Goal: Communication & Community: Participate in discussion

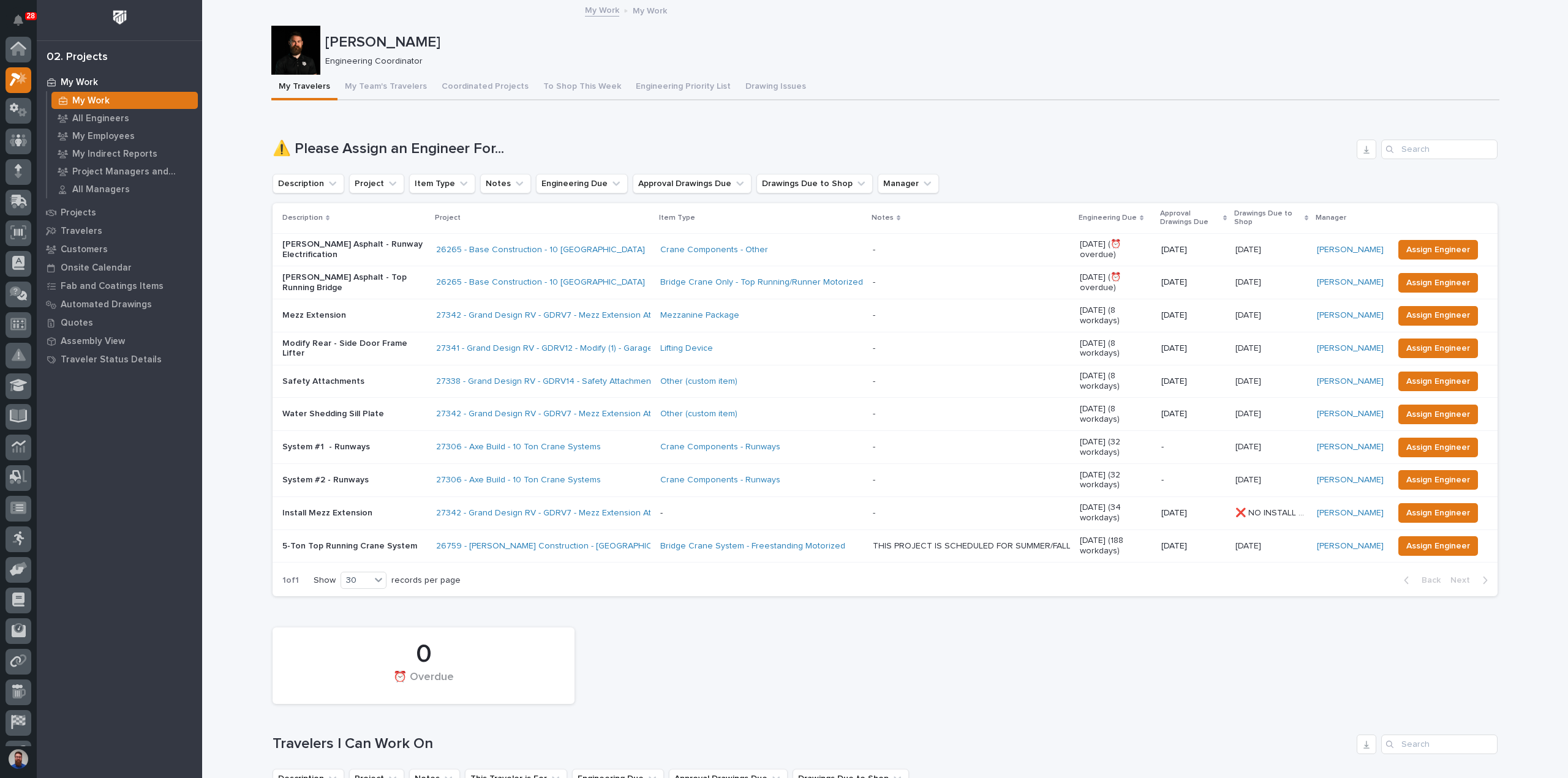
scroll to position [31, 0]
click at [738, 82] on button "Drawing Issues" at bounding box center [775, 88] width 75 height 26
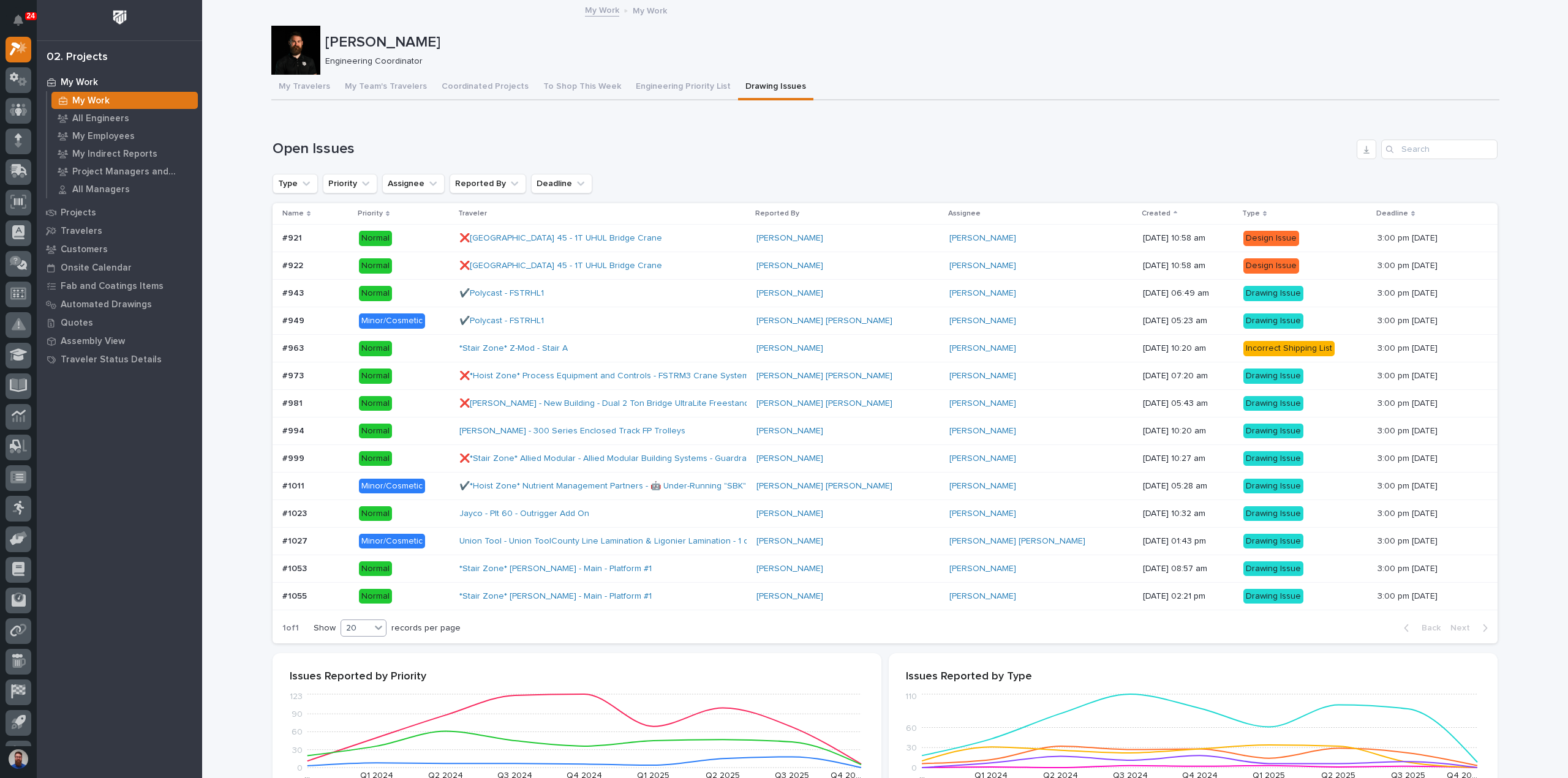
click at [372, 626] on icon at bounding box center [378, 627] width 12 height 12
click at [359, 668] on div "30" at bounding box center [360, 671] width 45 height 15
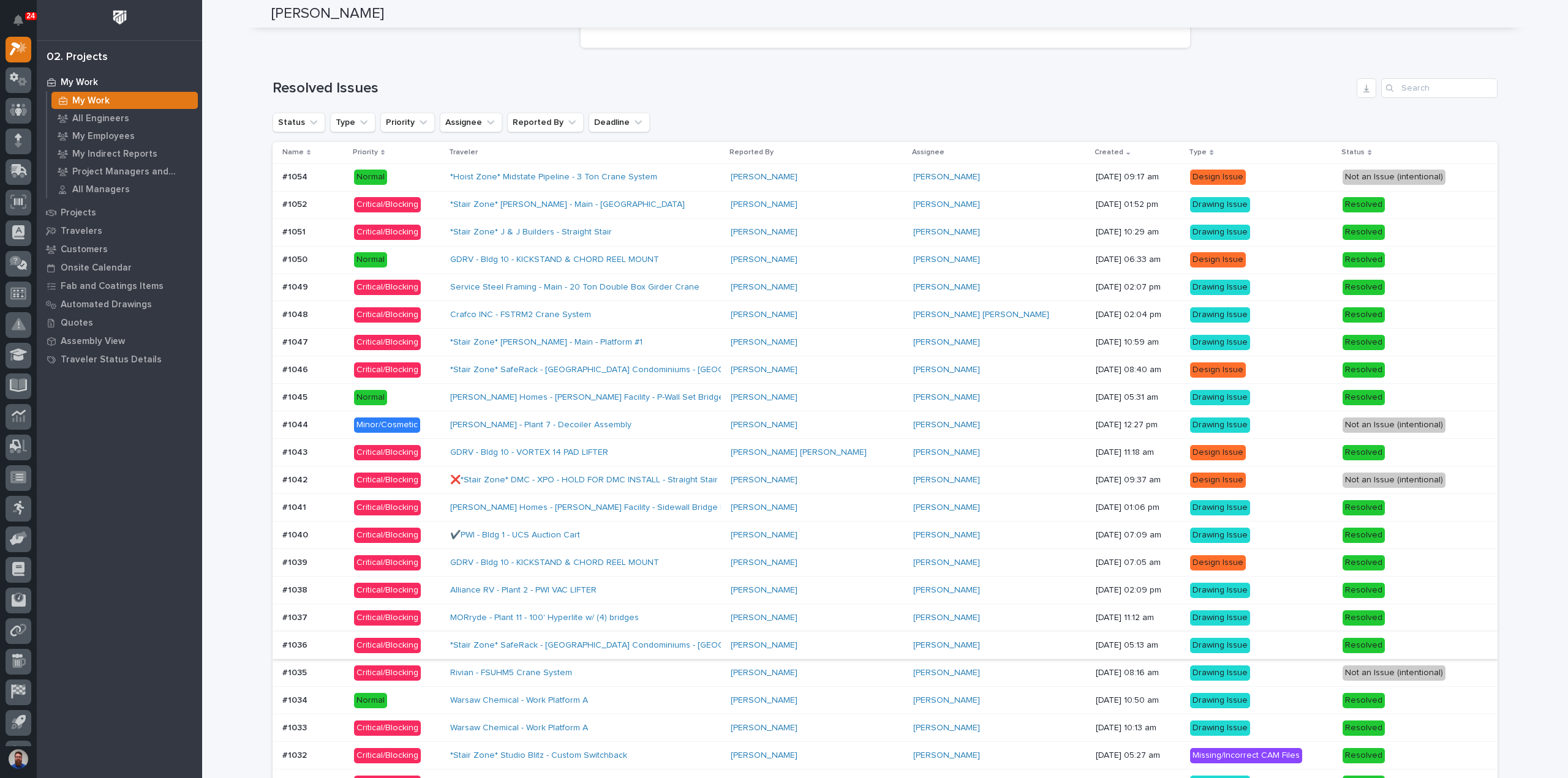
scroll to position [1061, 0]
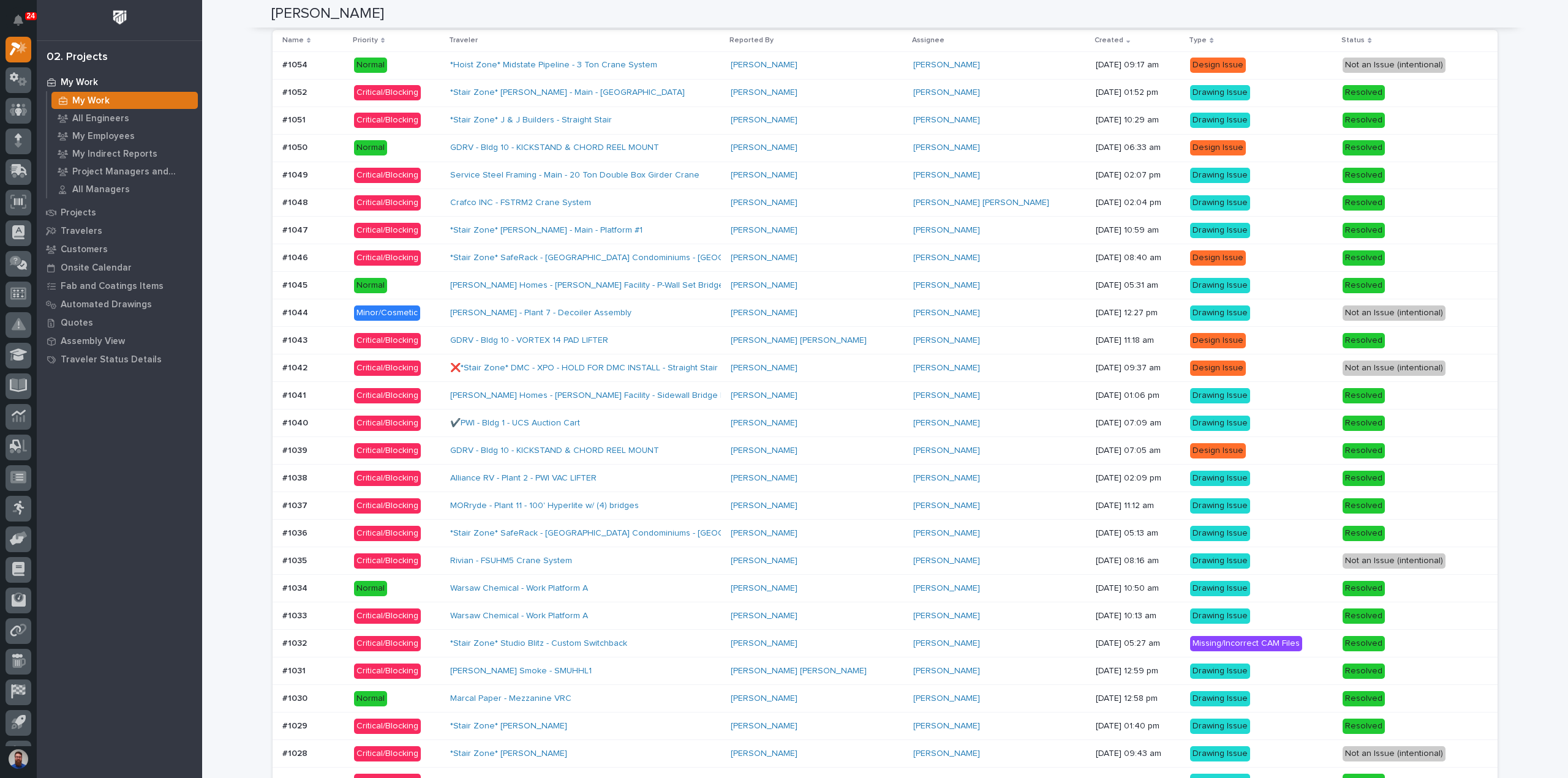
click at [643, 551] on div "Rivian - FSUHM5 Crane System" at bounding box center [586, 561] width 271 height 21
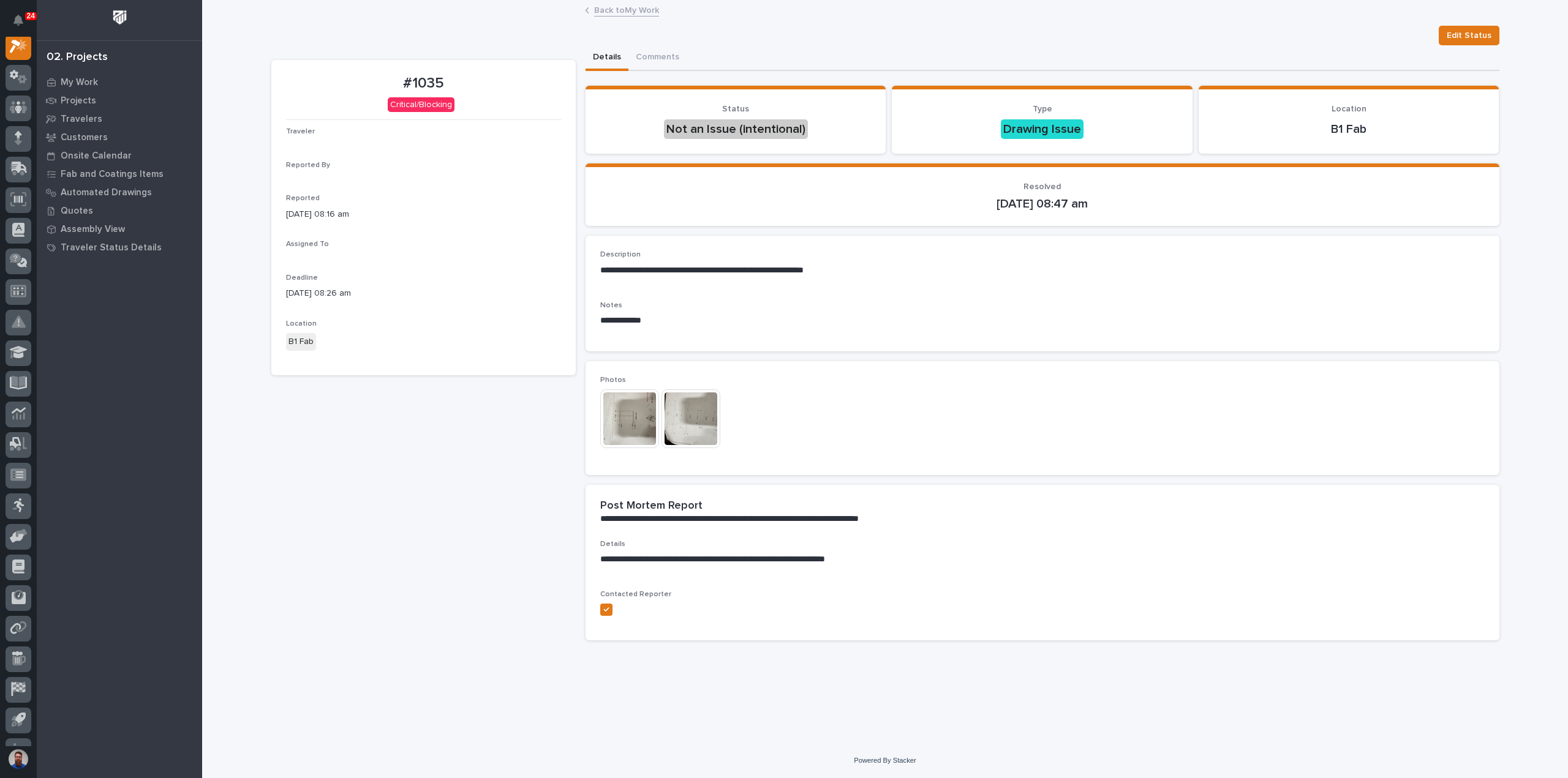
scroll to position [31, 0]
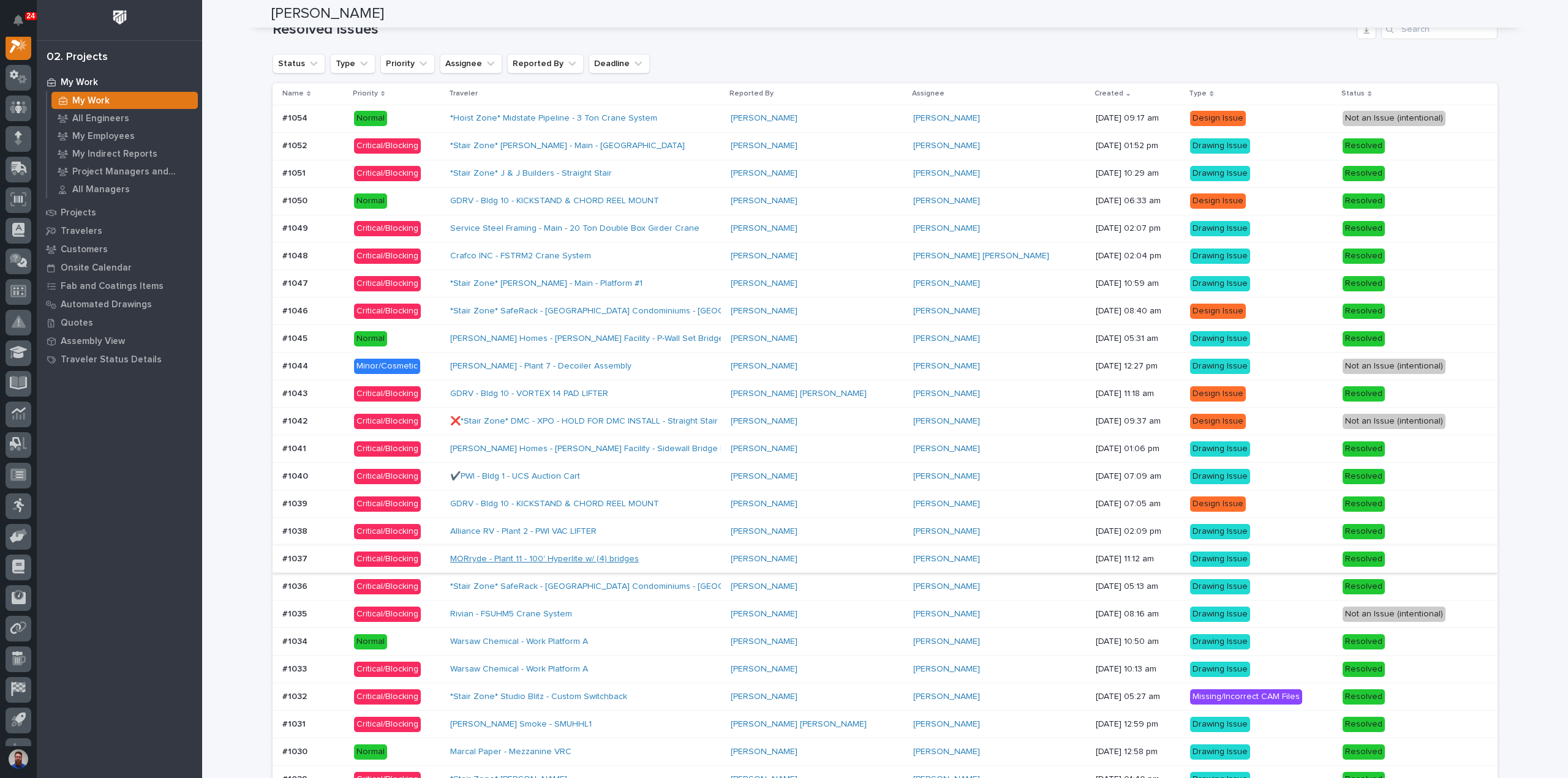
scroll to position [979, 0]
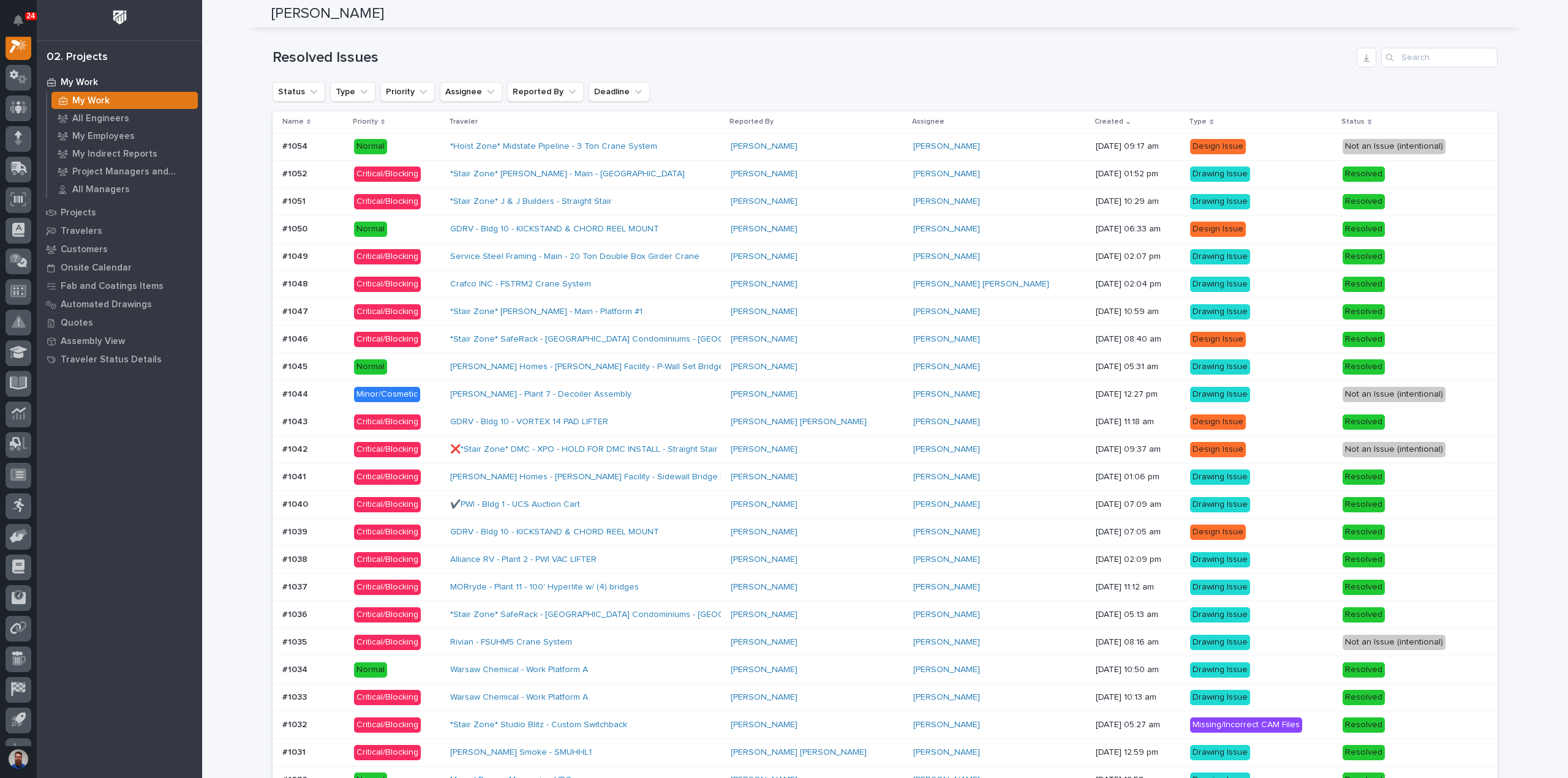
click at [232, 327] on div "Loading... Saving… Loading... Saving… Weston Hochstetler Weston Hochstetler Eng…" at bounding box center [885, 43] width 1366 height 2042
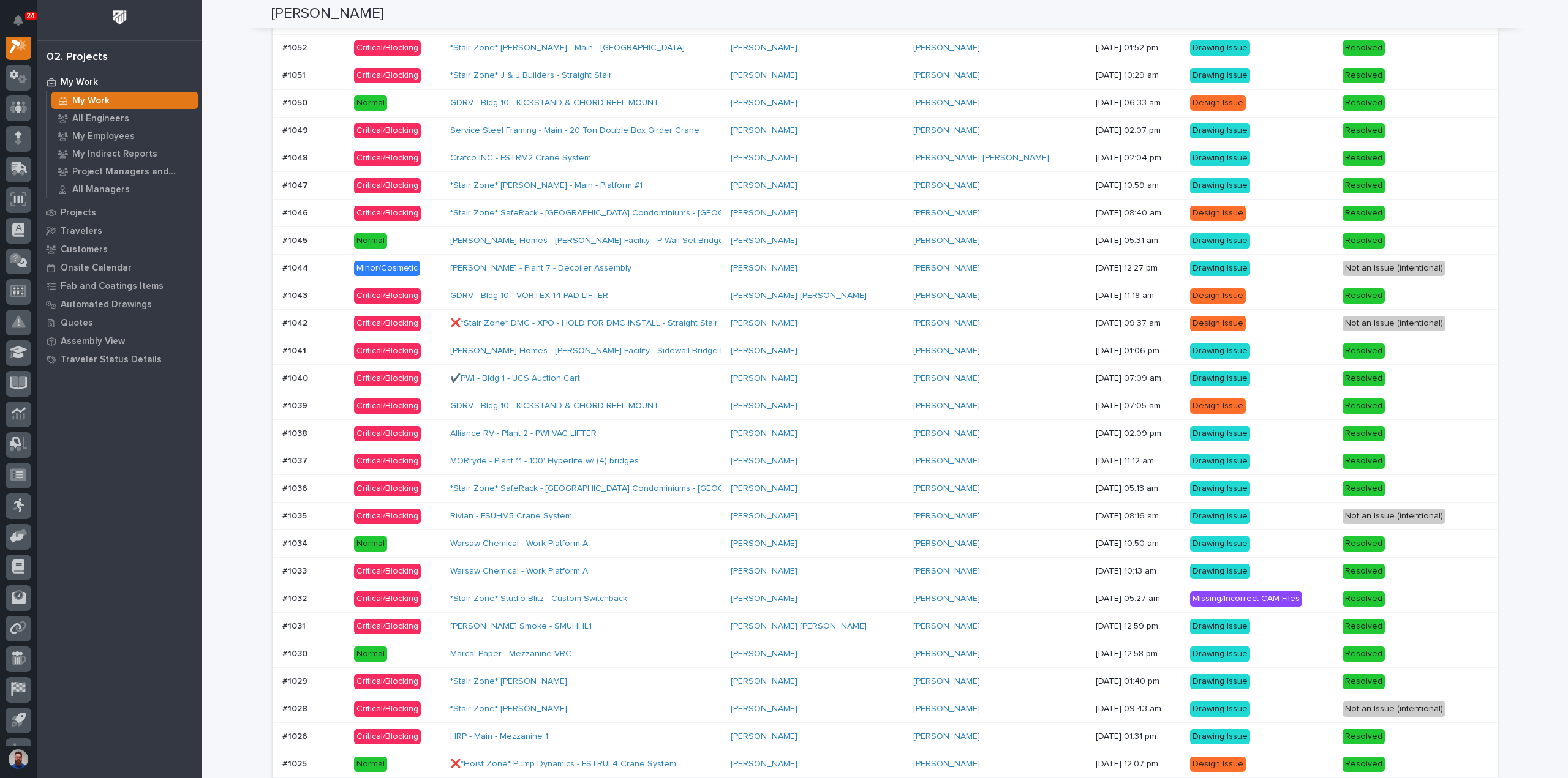
scroll to position [964, 0]
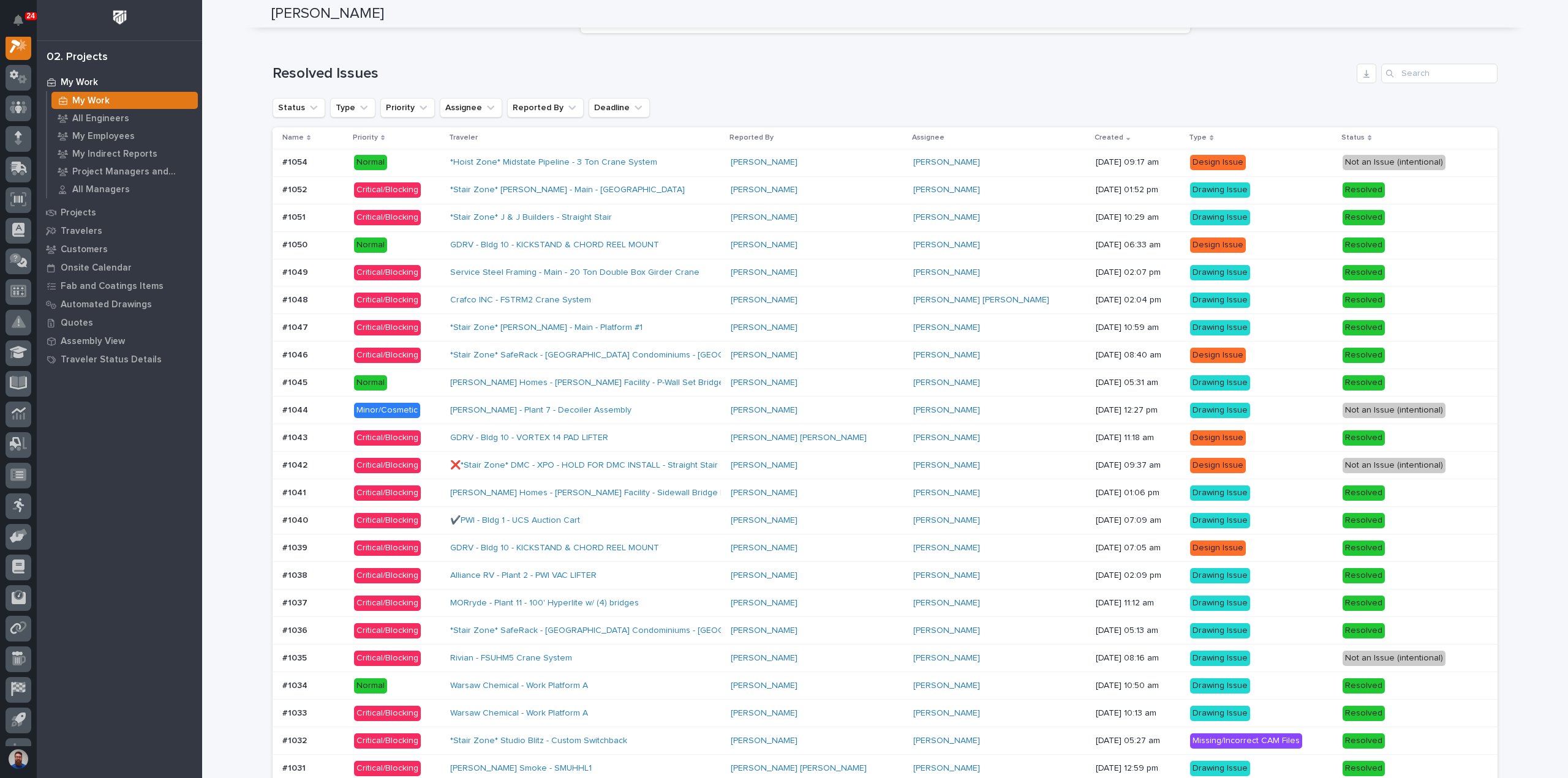
click at [704, 167] on div "*Hoist Zone* Midstate Pipeline - 3 Ton Crane System" at bounding box center [586, 163] width 271 height 21
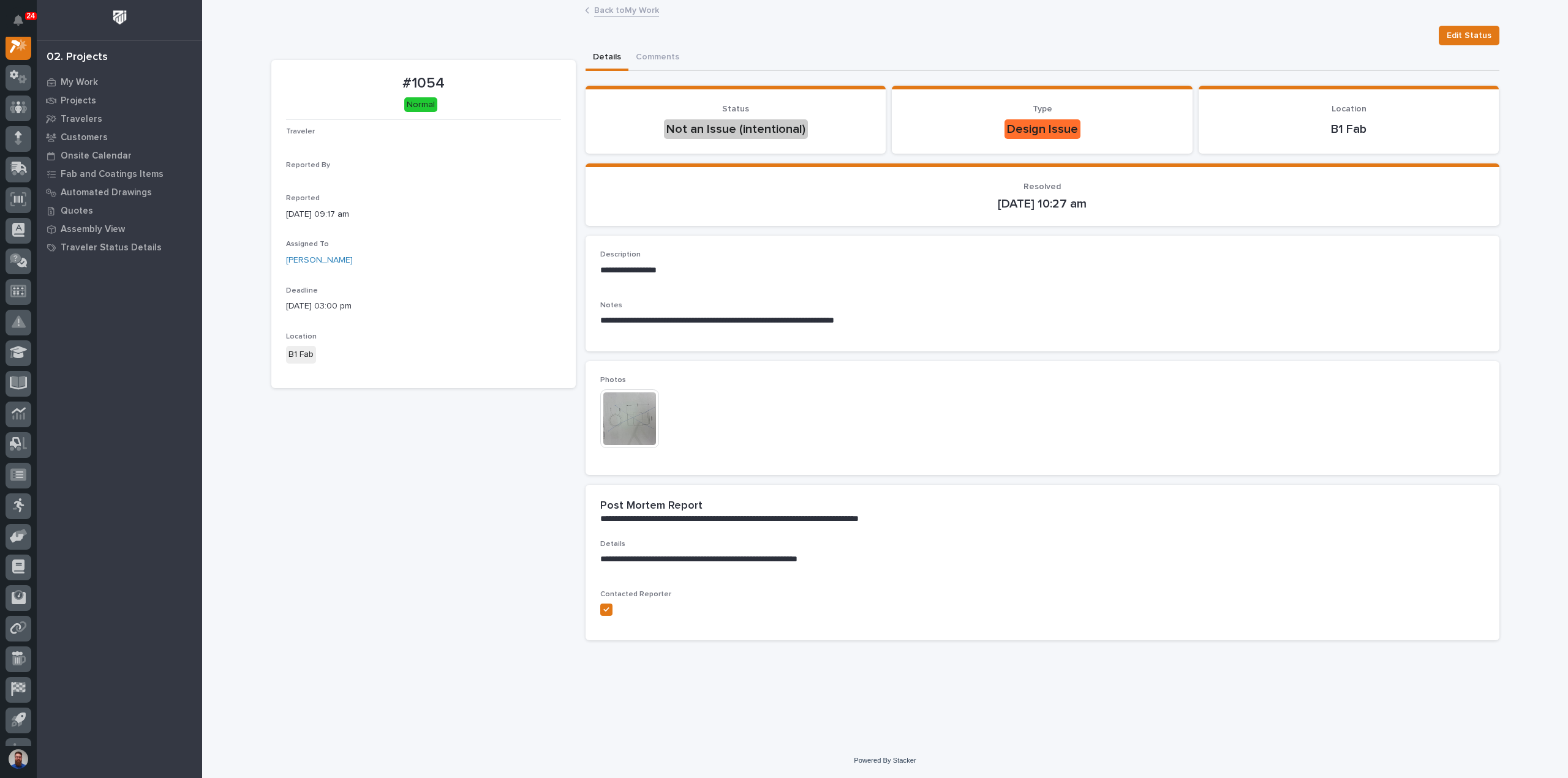
scroll to position [31, 0]
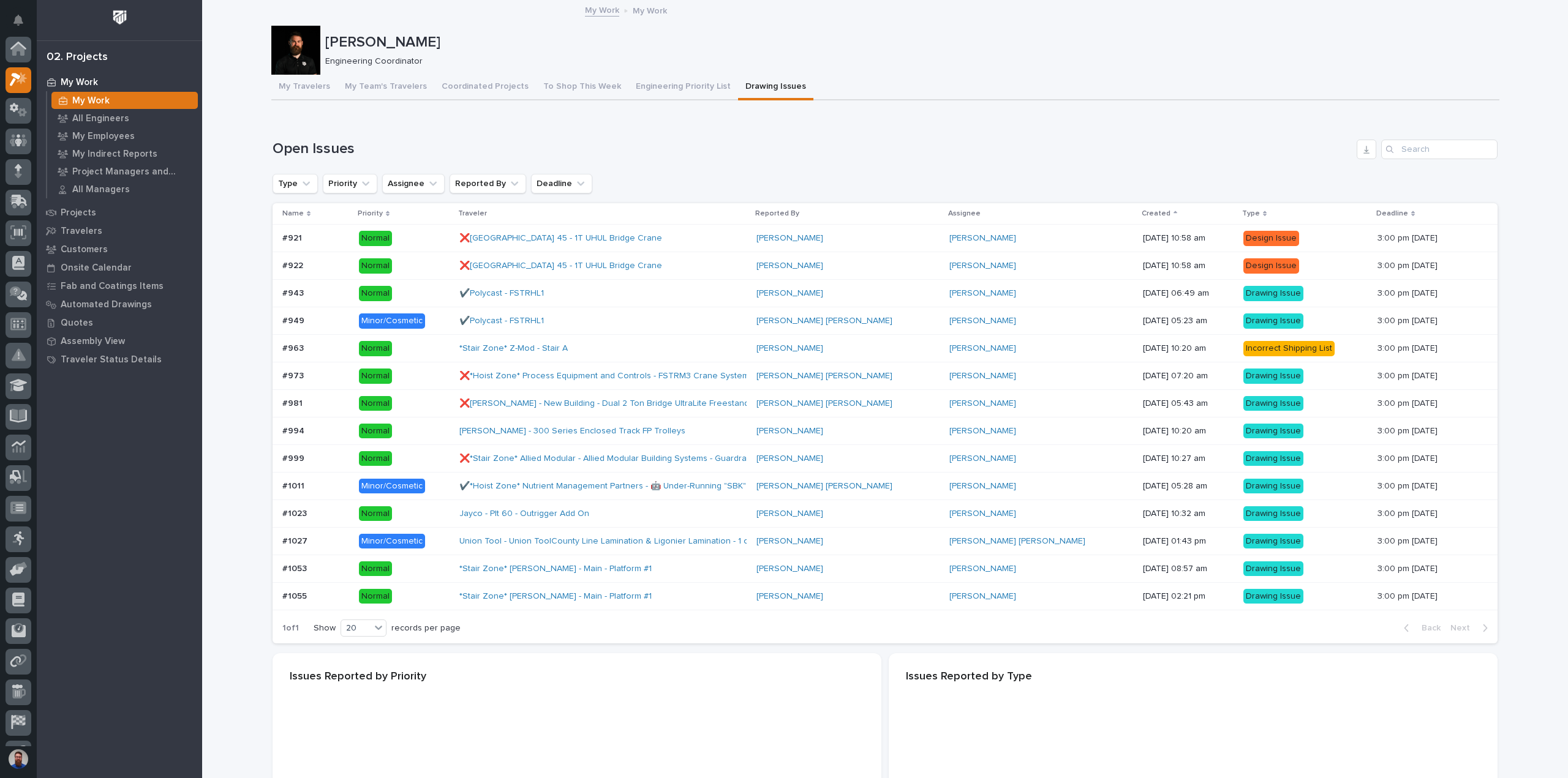
scroll to position [33, 0]
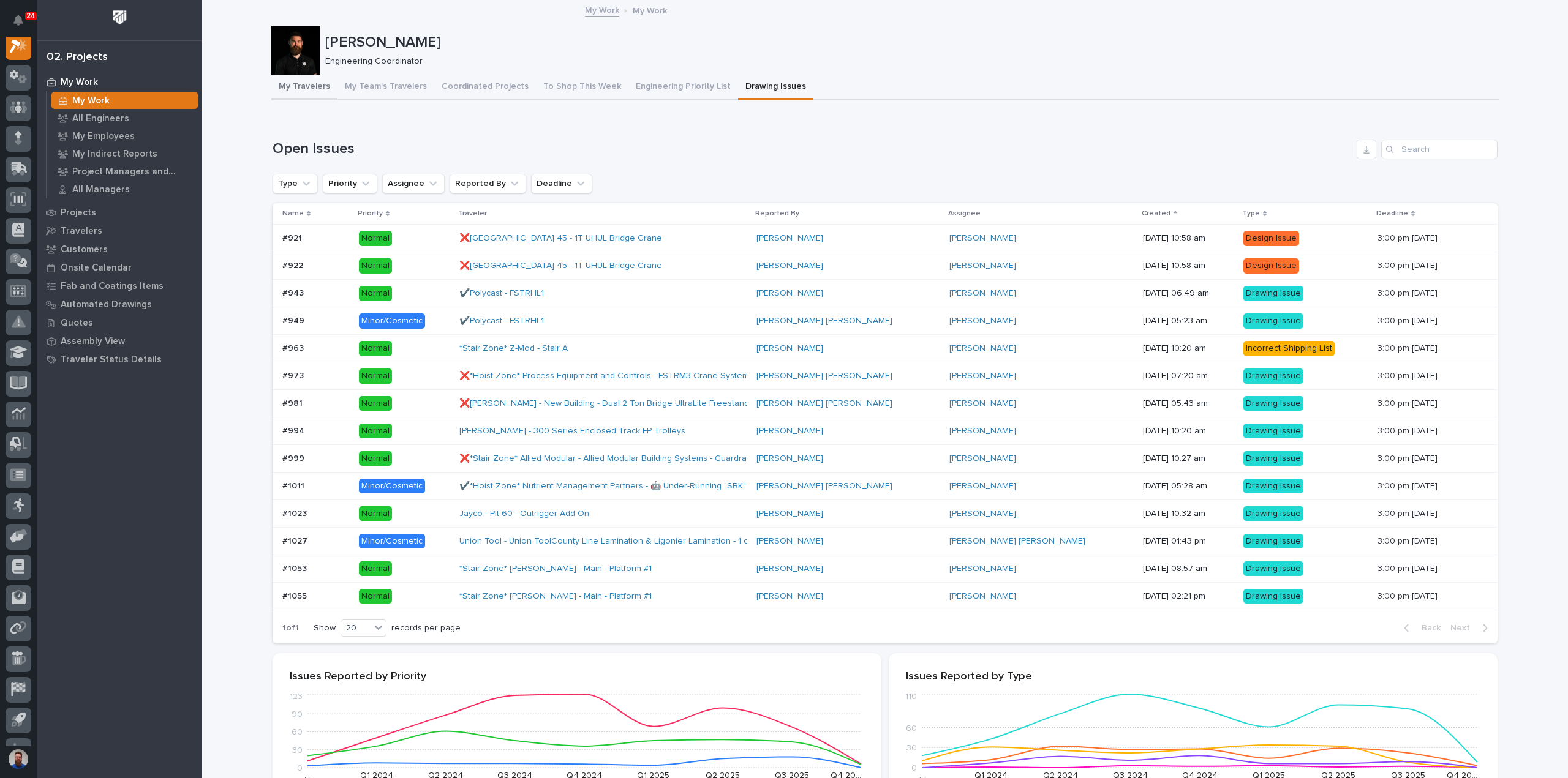
click at [304, 84] on button "My Travelers" at bounding box center [304, 88] width 66 height 26
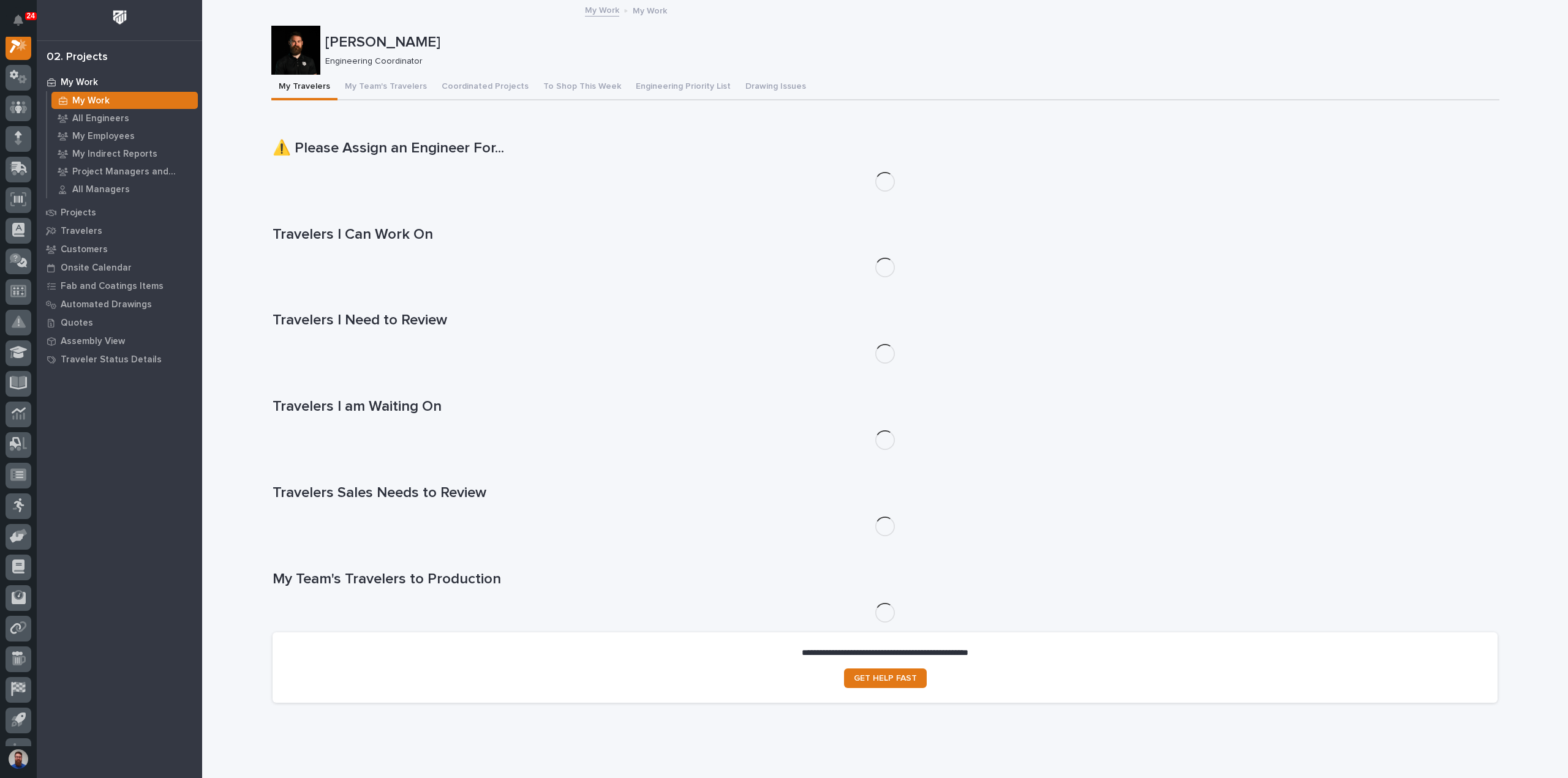
scroll to position [31, 0]
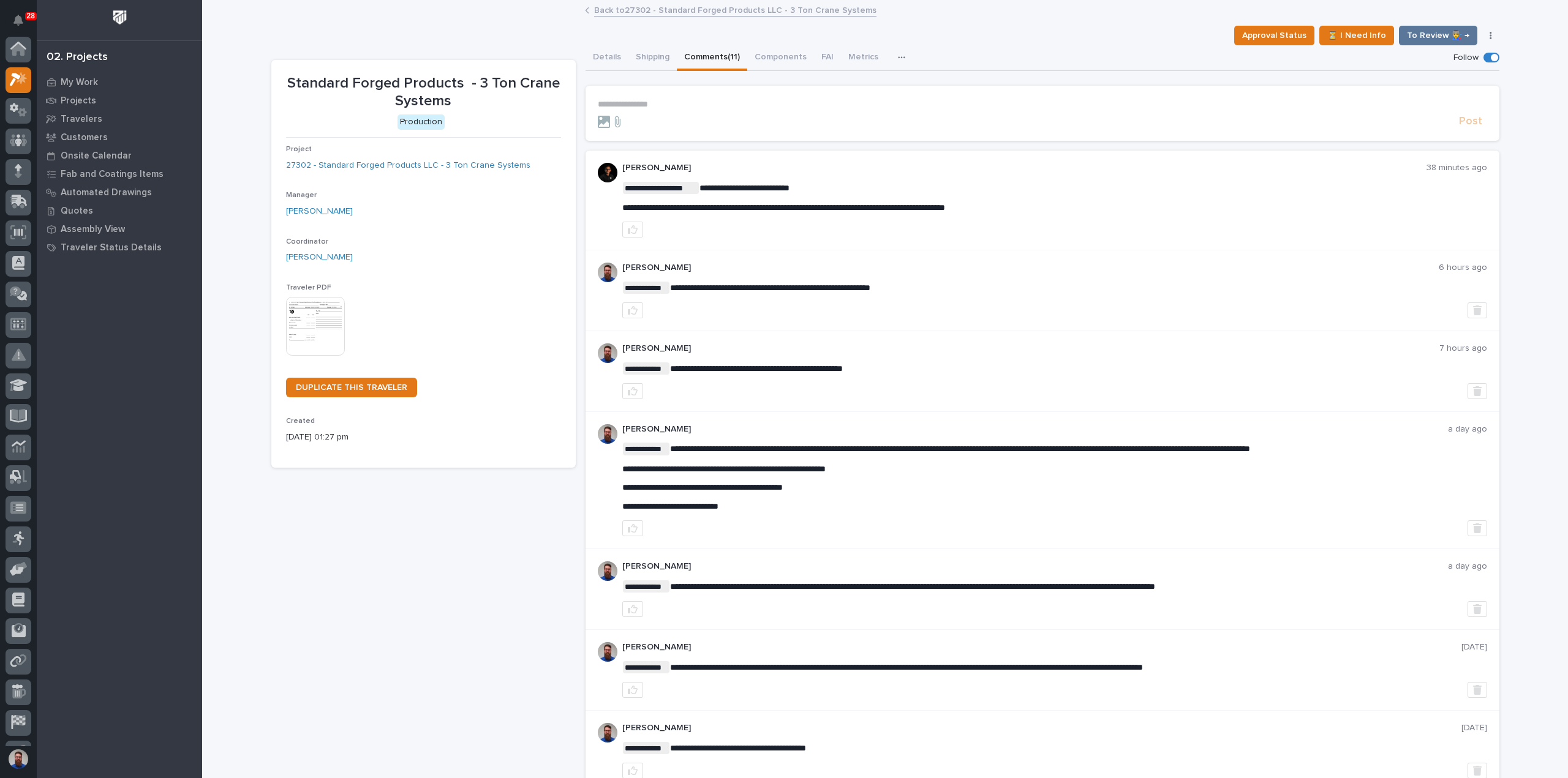
click at [635, 102] on p "**********" at bounding box center [1042, 104] width 889 height 10
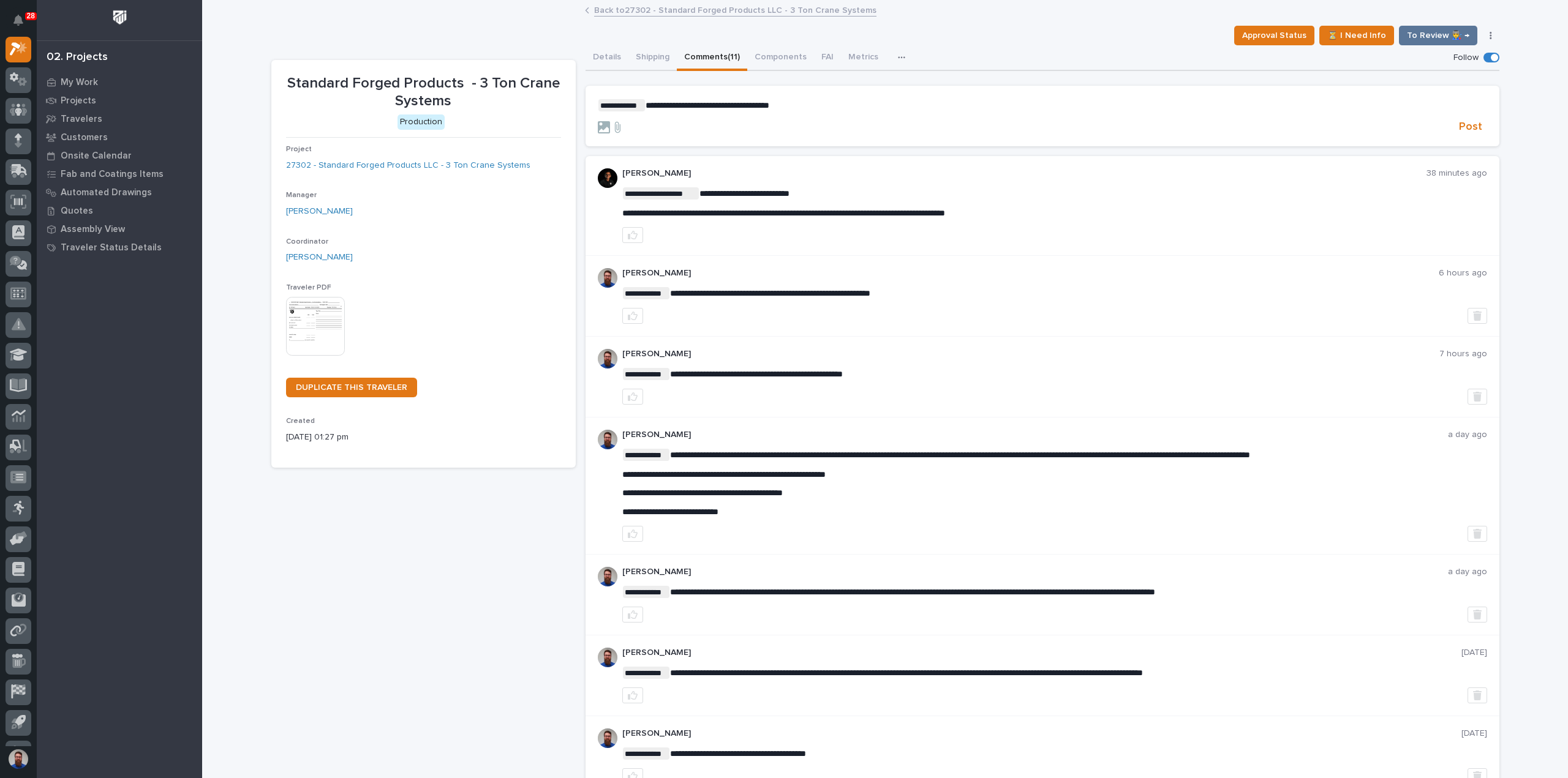
click at [719, 103] on span "**********" at bounding box center [707, 105] width 124 height 9
click at [866, 106] on p "**********" at bounding box center [1042, 105] width 889 height 12
click at [1492, 133] on section "**********" at bounding box center [1042, 115] width 914 height 61
click at [1479, 126] on button "Post" at bounding box center [1471, 127] width 33 height 14
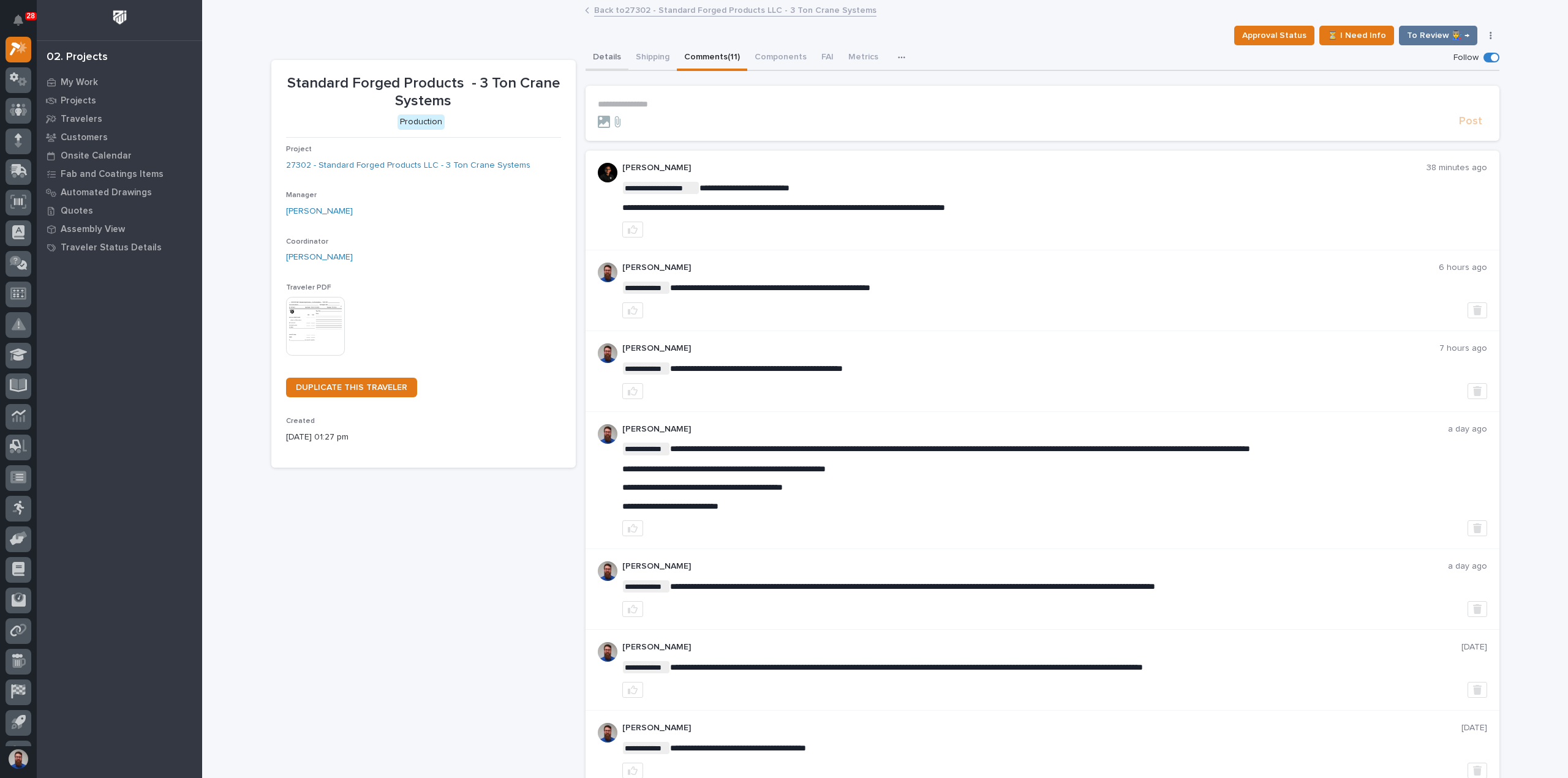
click at [605, 61] on button "Details" at bounding box center [607, 58] width 43 height 26
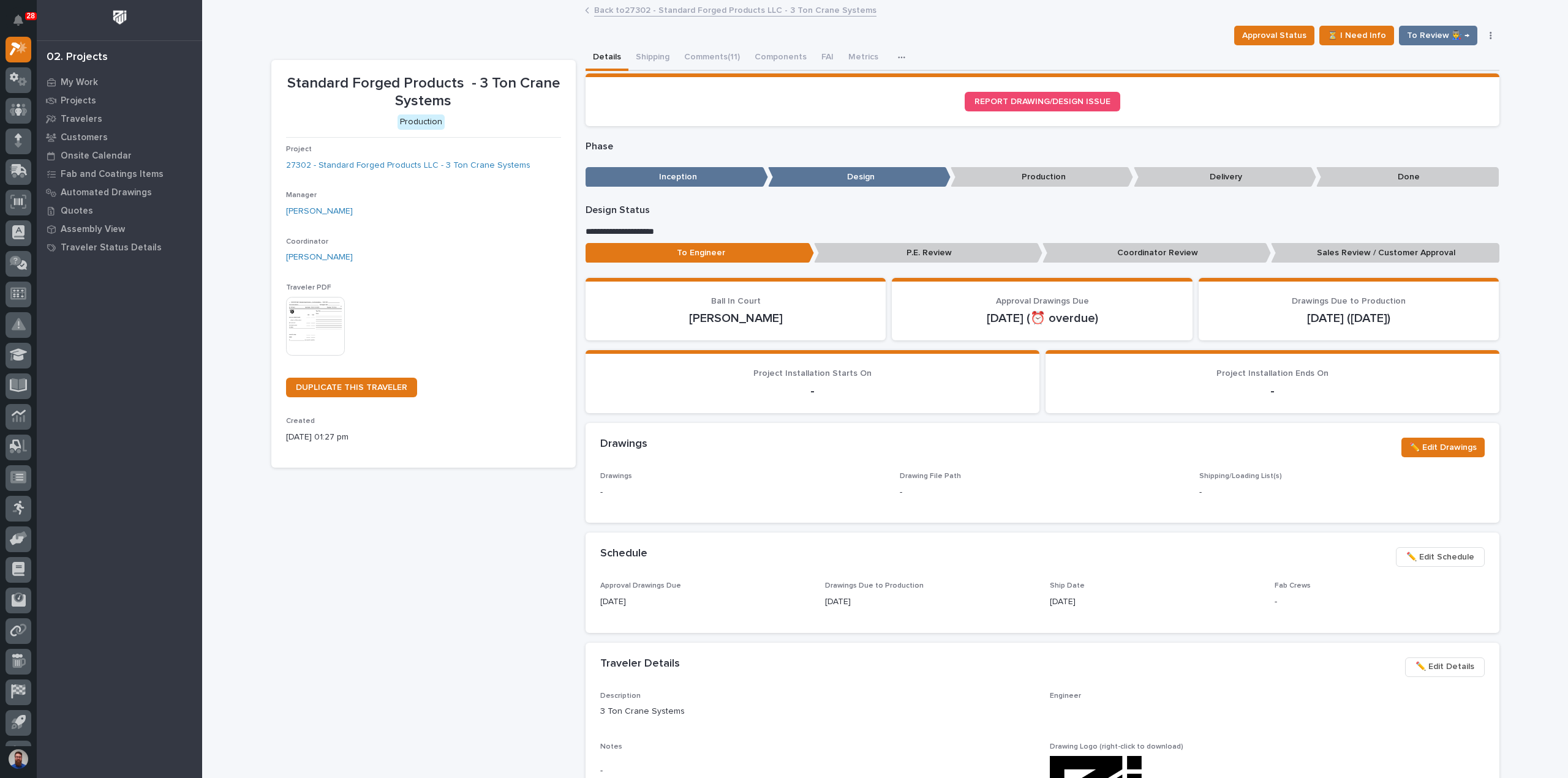
click at [687, 256] on p "To Engineer" at bounding box center [699, 254] width 228 height 21
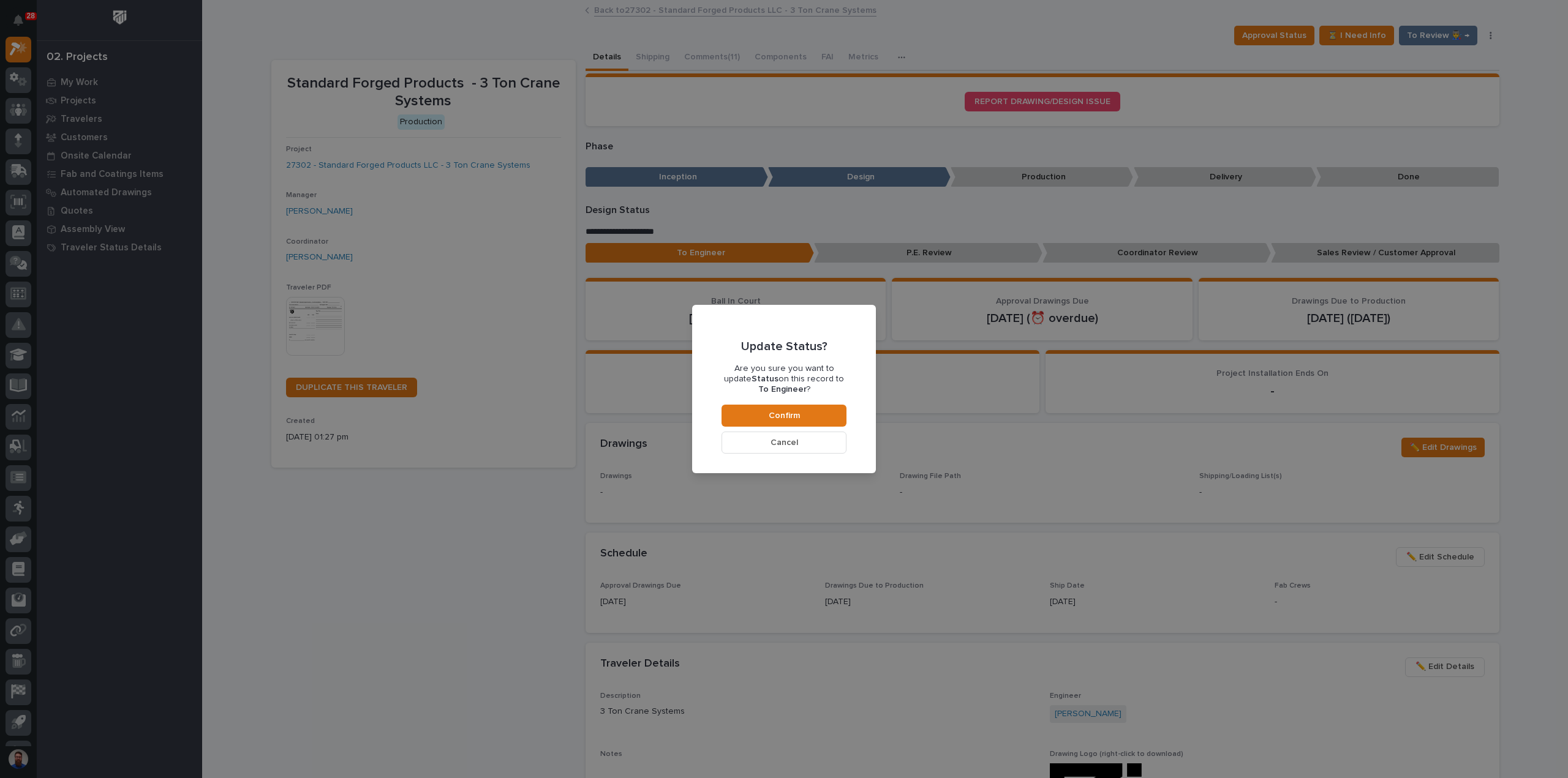
click at [796, 443] on span "Cancel" at bounding box center [784, 442] width 28 height 11
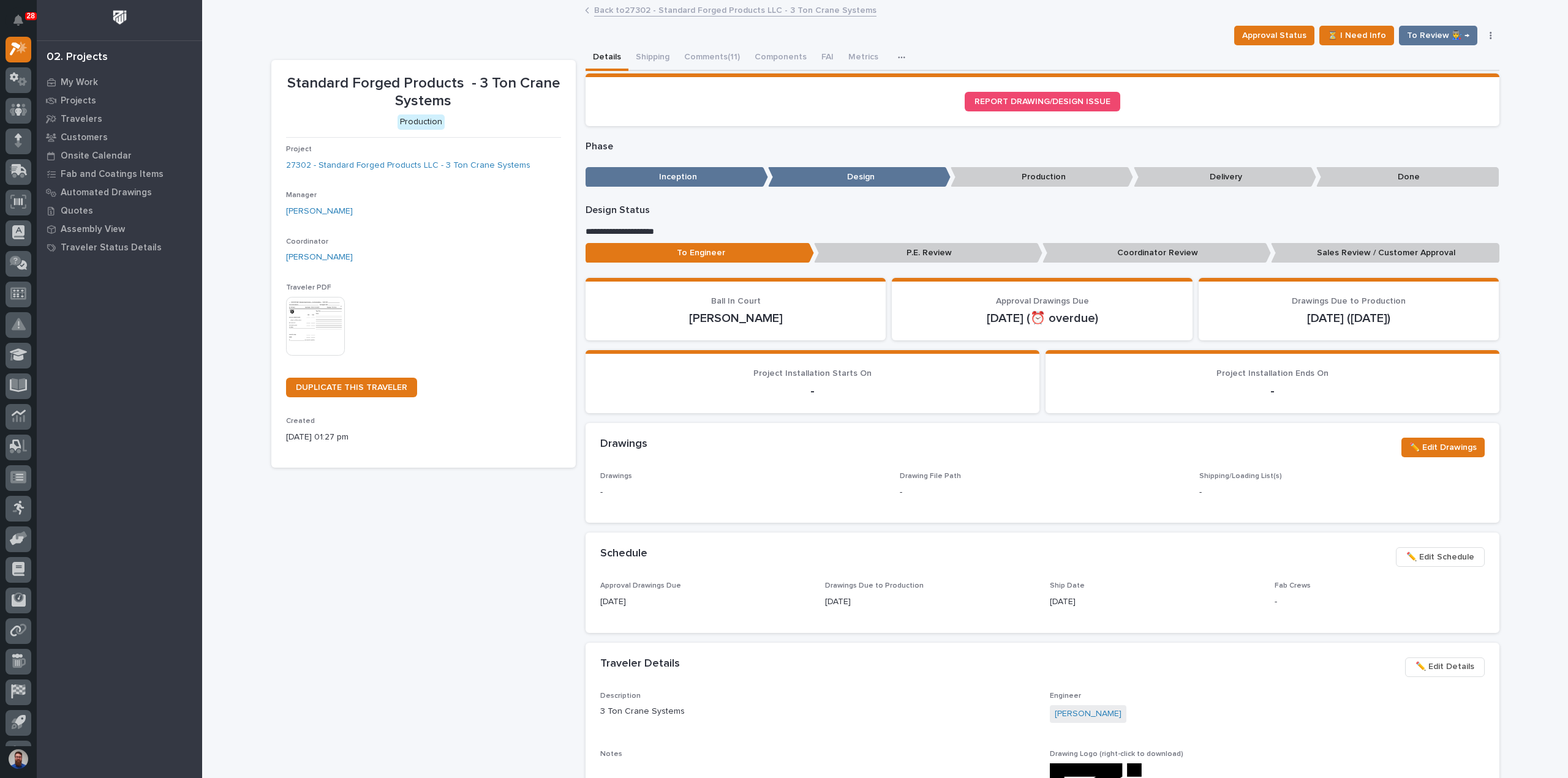
scroll to position [73, 0]
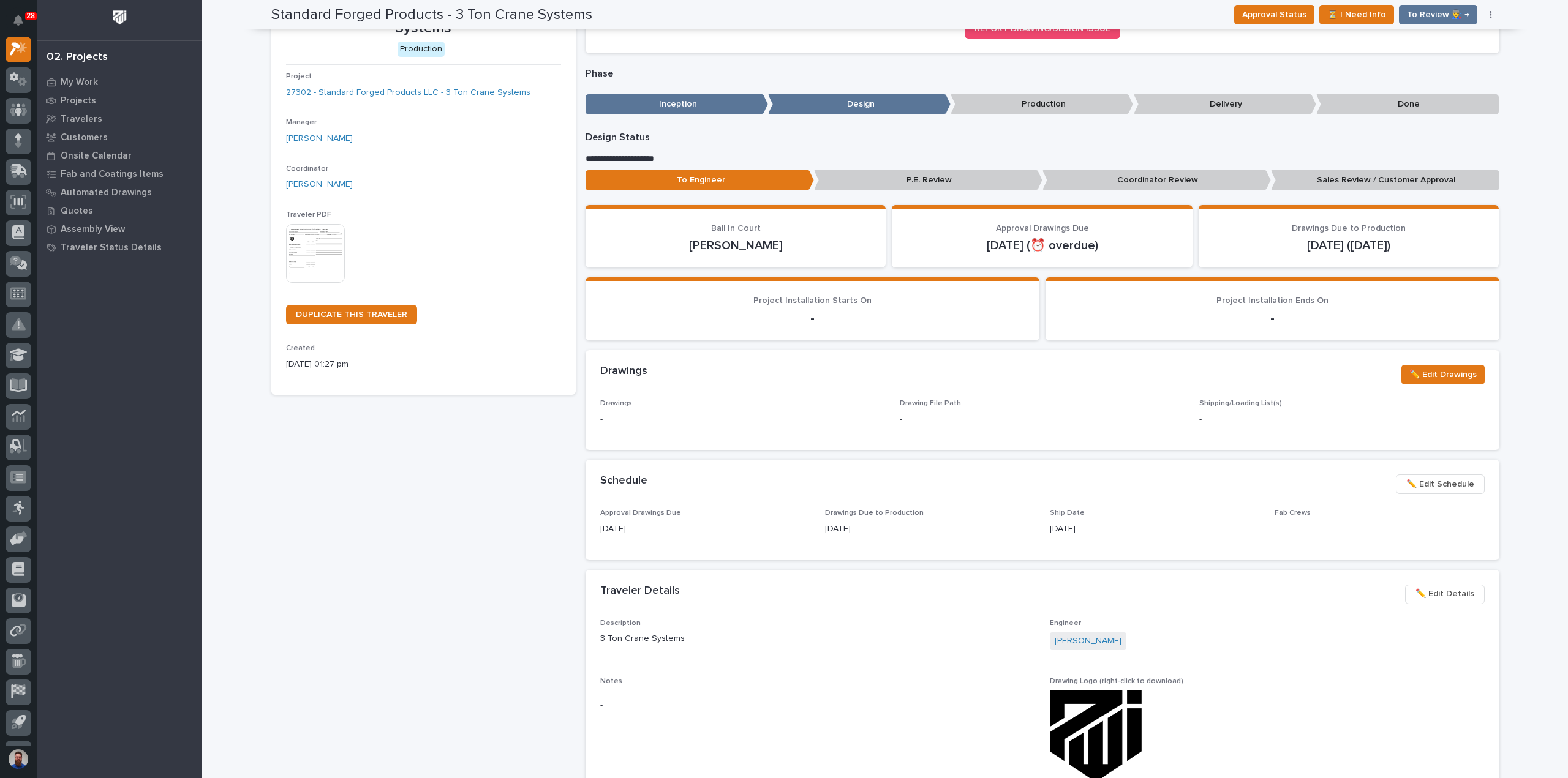
click at [1076, 181] on p "Coordinator Review" at bounding box center [1156, 180] width 228 height 21
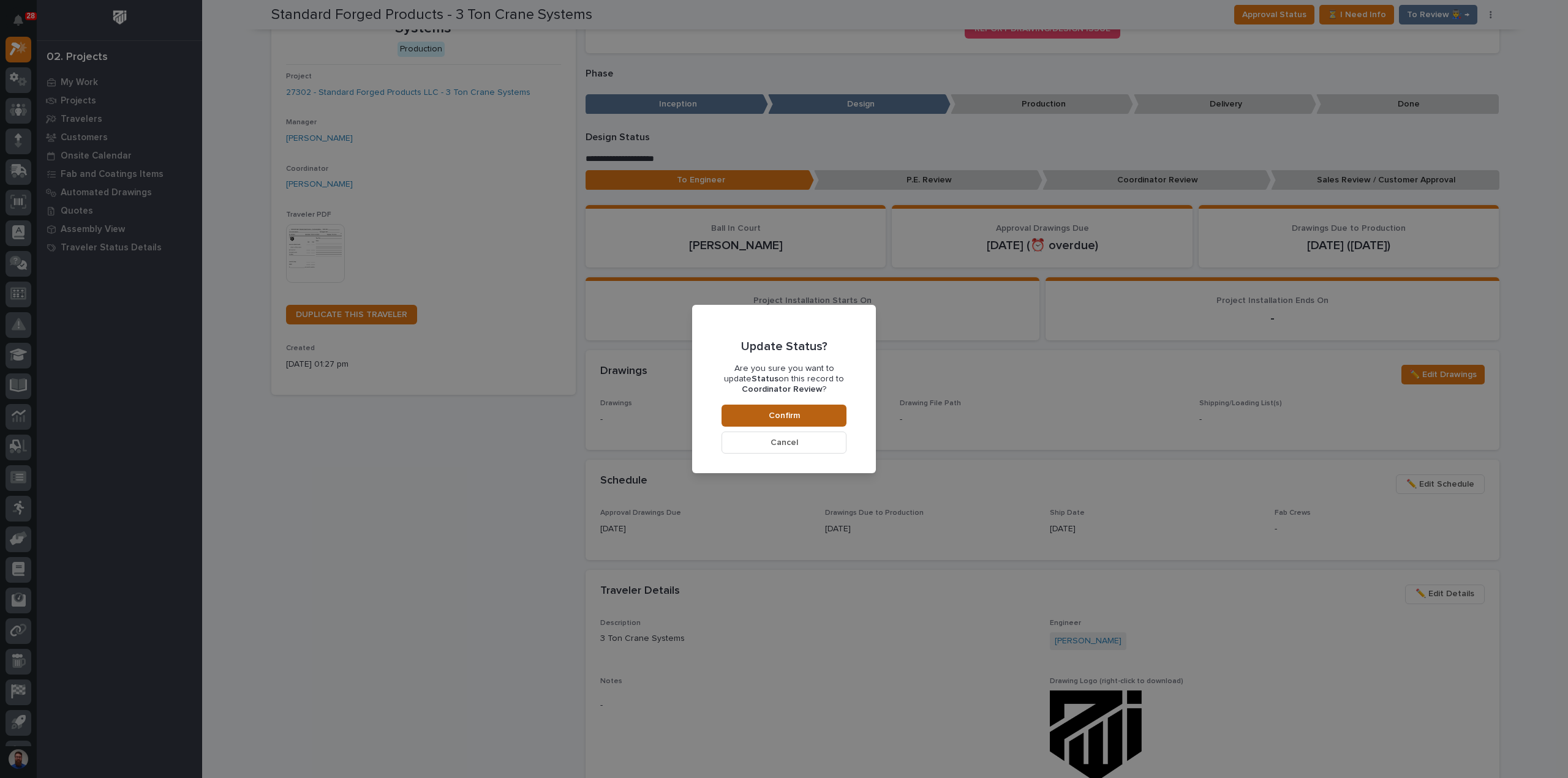
click at [770, 419] on span "Confirm" at bounding box center [785, 415] width 32 height 11
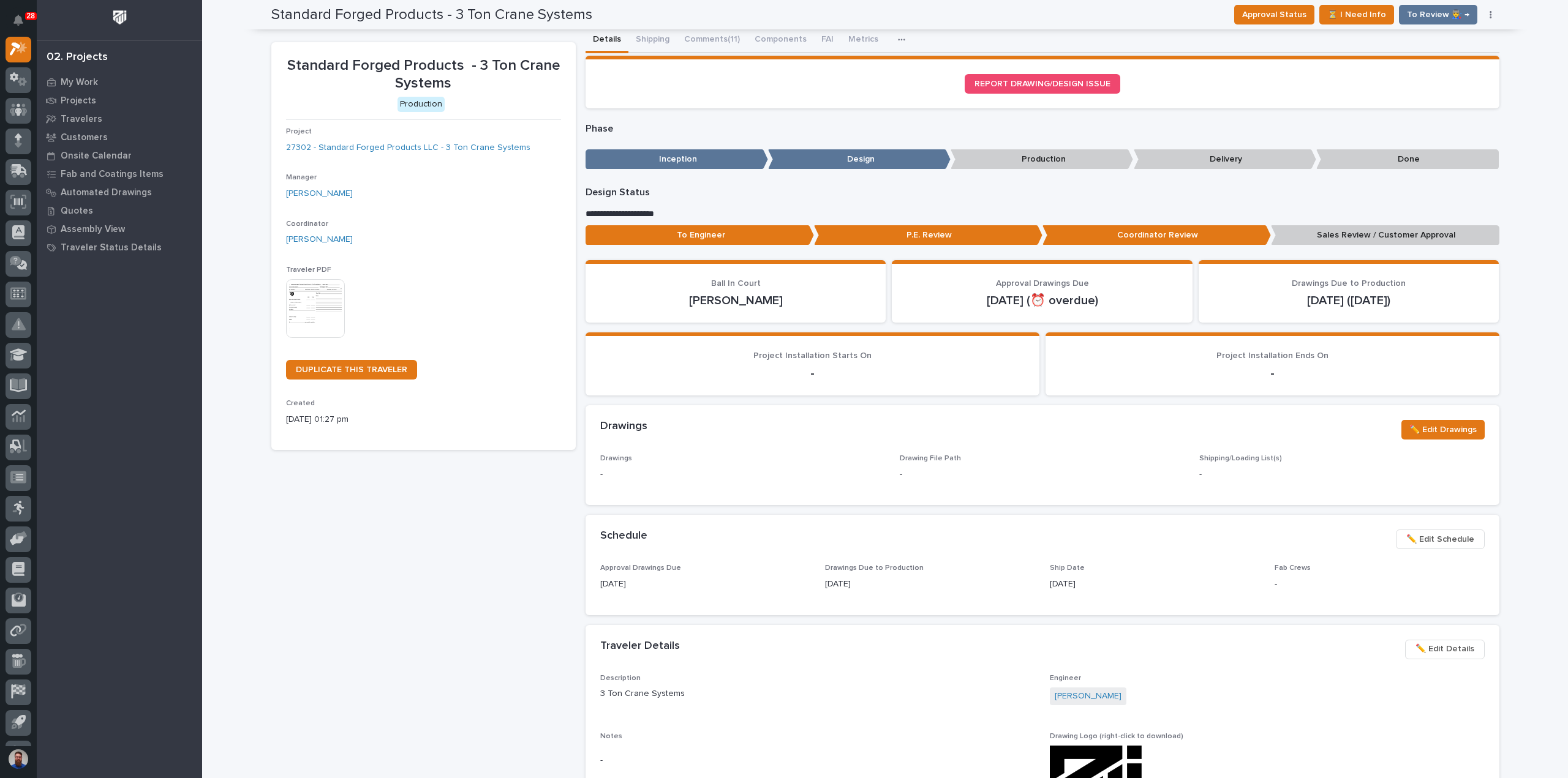
scroll to position [0, 0]
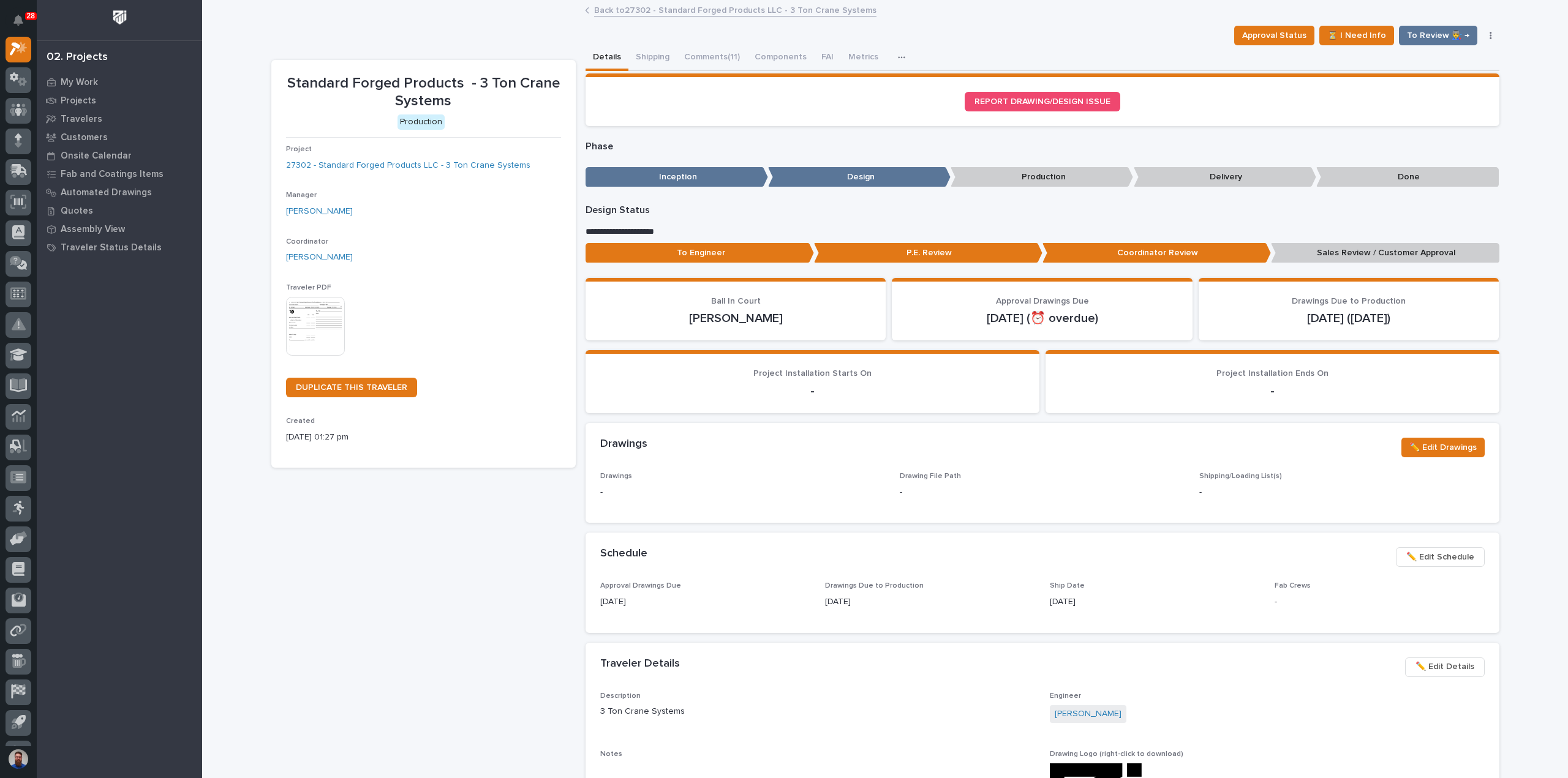
click at [722, 243] on p "To Engineer" at bounding box center [699, 254] width 228 height 21
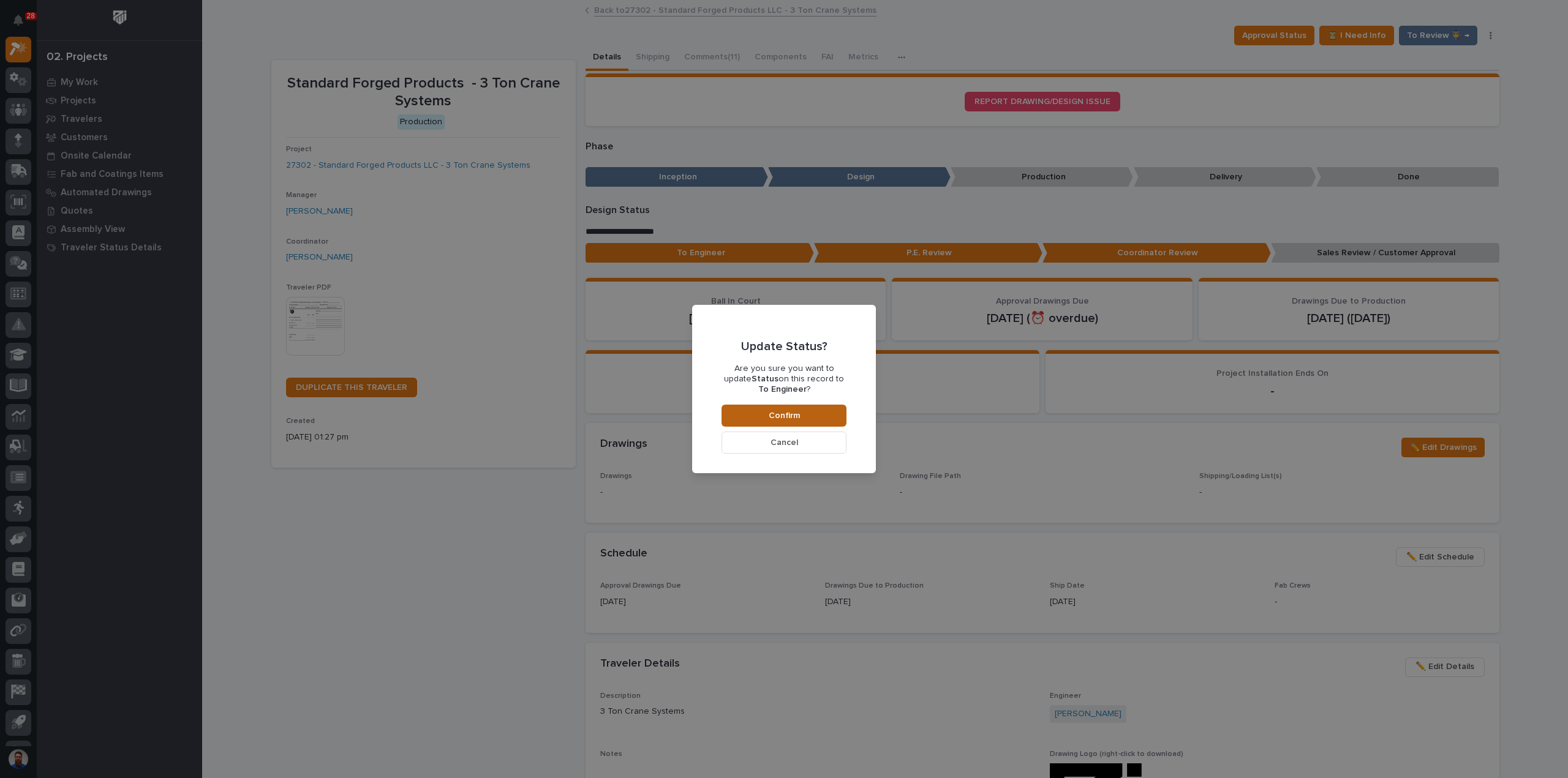
click at [760, 417] on button "Confirm" at bounding box center [784, 415] width 125 height 22
